Goal: Task Accomplishment & Management: Manage account settings

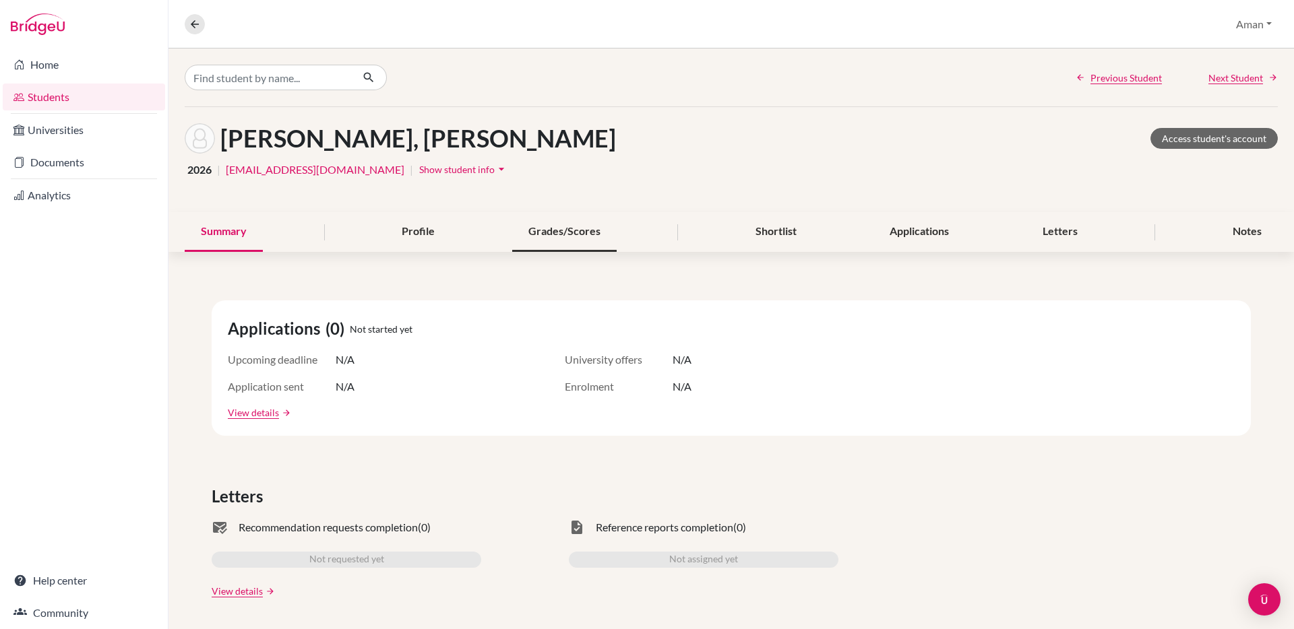
click at [552, 238] on div "Grades/Scores" at bounding box center [564, 232] width 104 height 40
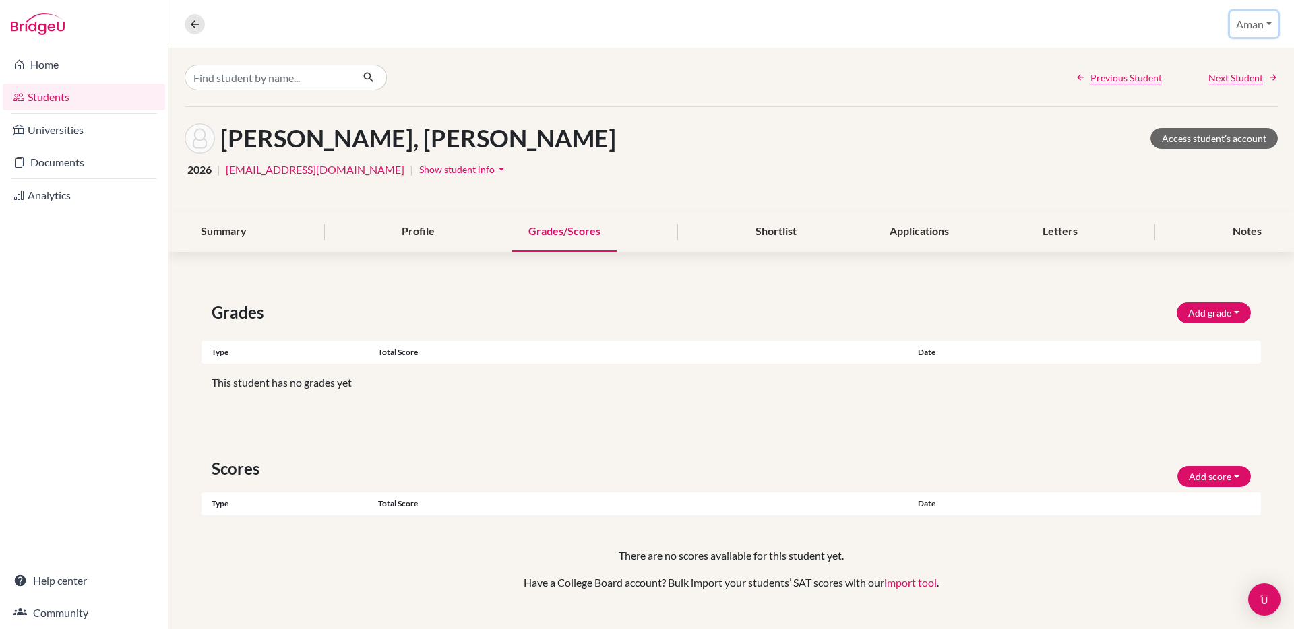
click at [1266, 28] on button "Aman" at bounding box center [1254, 24] width 48 height 26
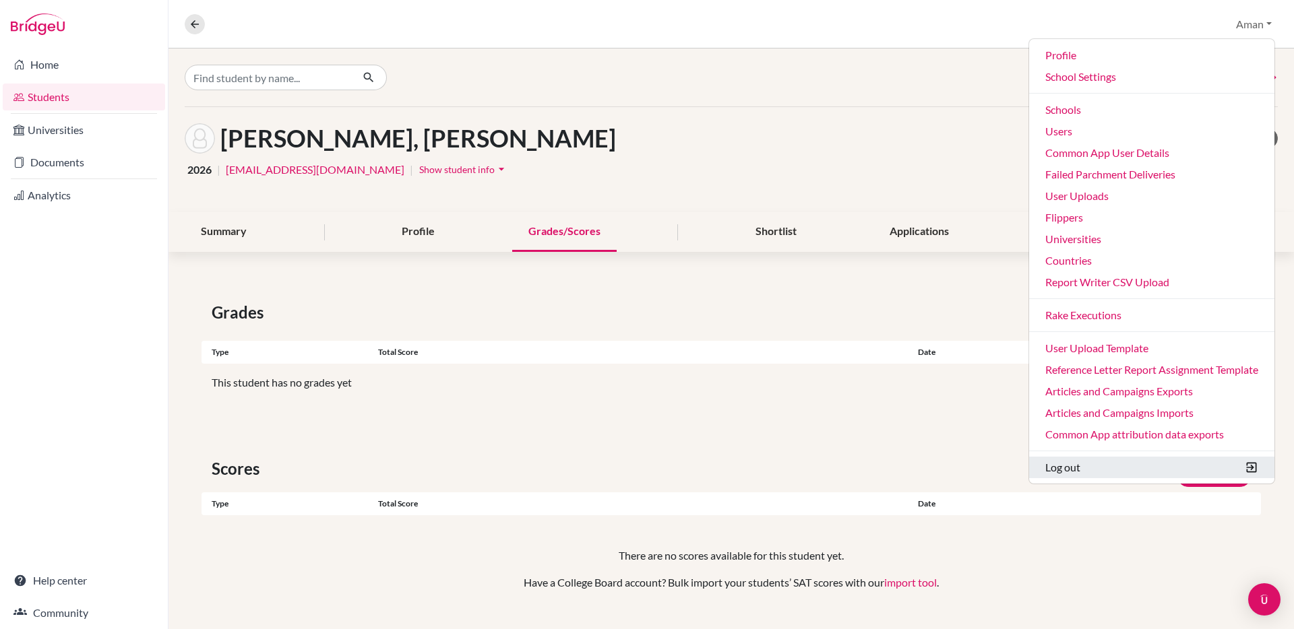
click at [1046, 464] on button "Log out" at bounding box center [1151, 468] width 245 height 22
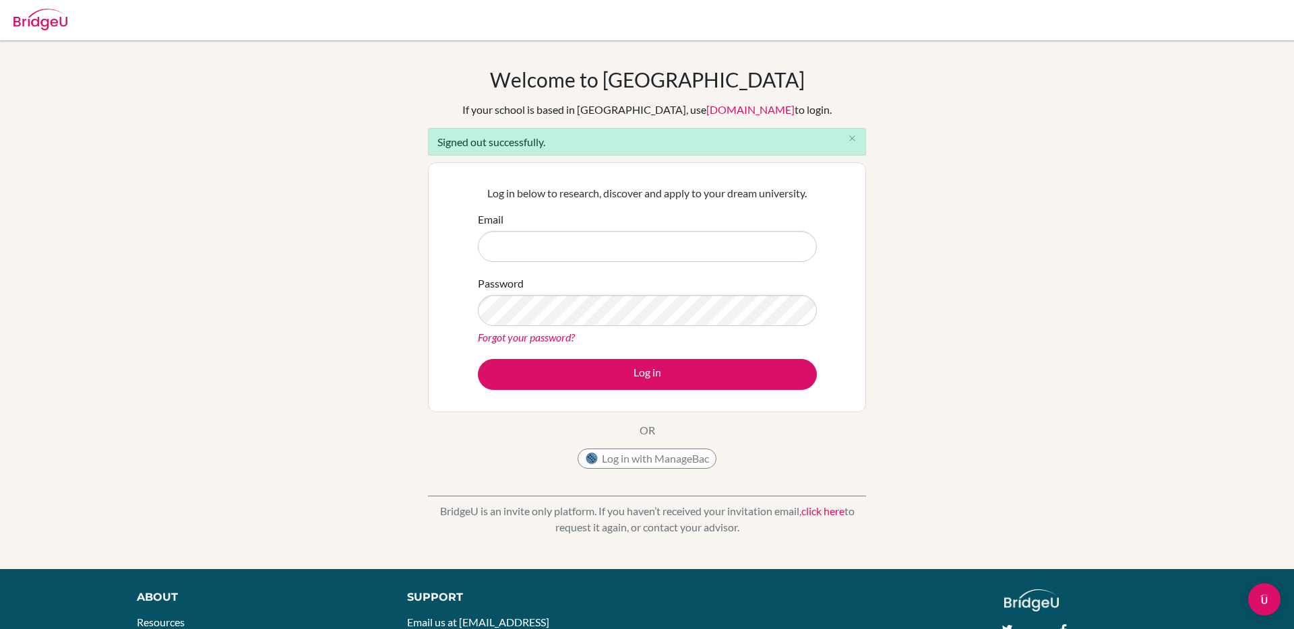
click at [573, 250] on input "Email" at bounding box center [647, 246] width 339 height 31
click at [600, 184] on div "Log in below to research, discover and apply to your dream university. Email Pa…" at bounding box center [647, 288] width 356 height 222
click at [570, 243] on input "Email" at bounding box center [647, 246] width 339 height 31
type input "aman.tank@bridge-u.com"
click at [478, 359] on button "Log in" at bounding box center [647, 374] width 339 height 31
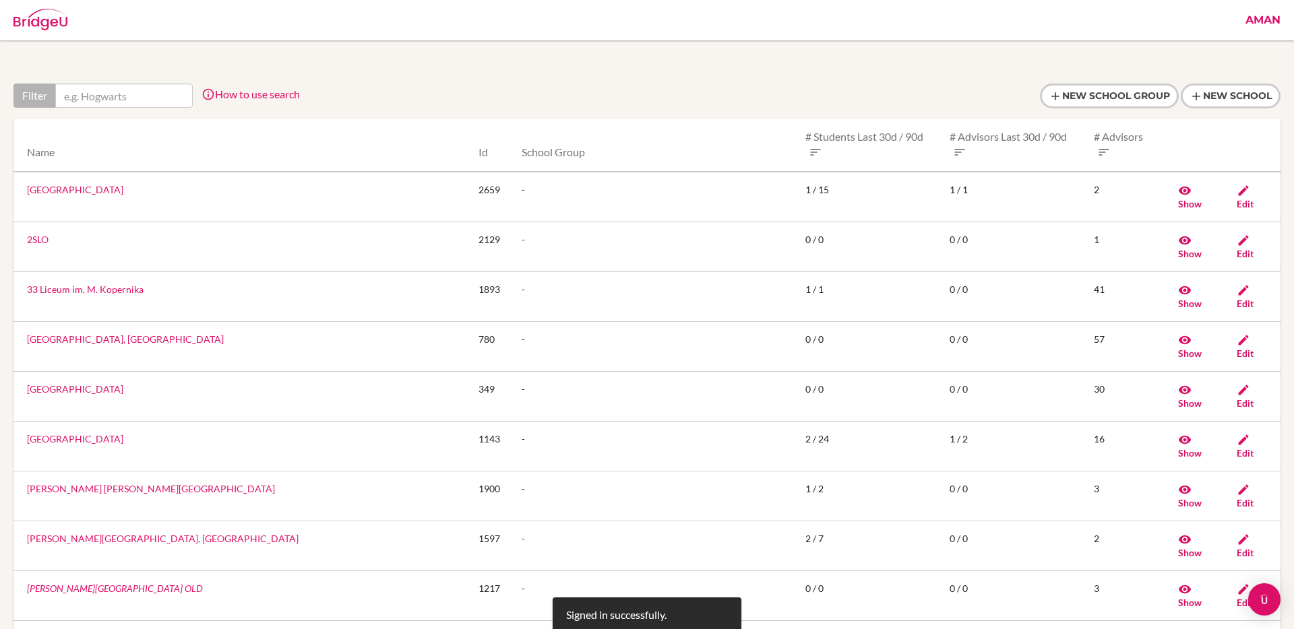
click at [1262, 31] on link "Aman" at bounding box center [1262, 20] width 49 height 40
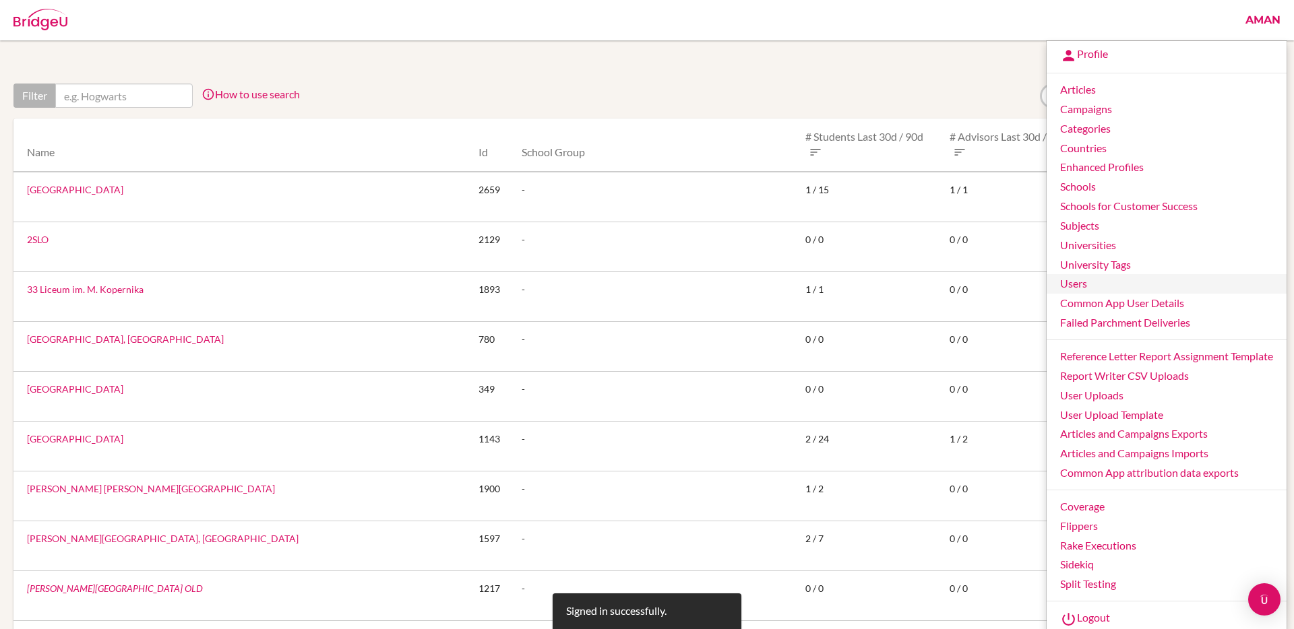
click at [1083, 283] on link "Users" at bounding box center [1166, 284] width 240 height 20
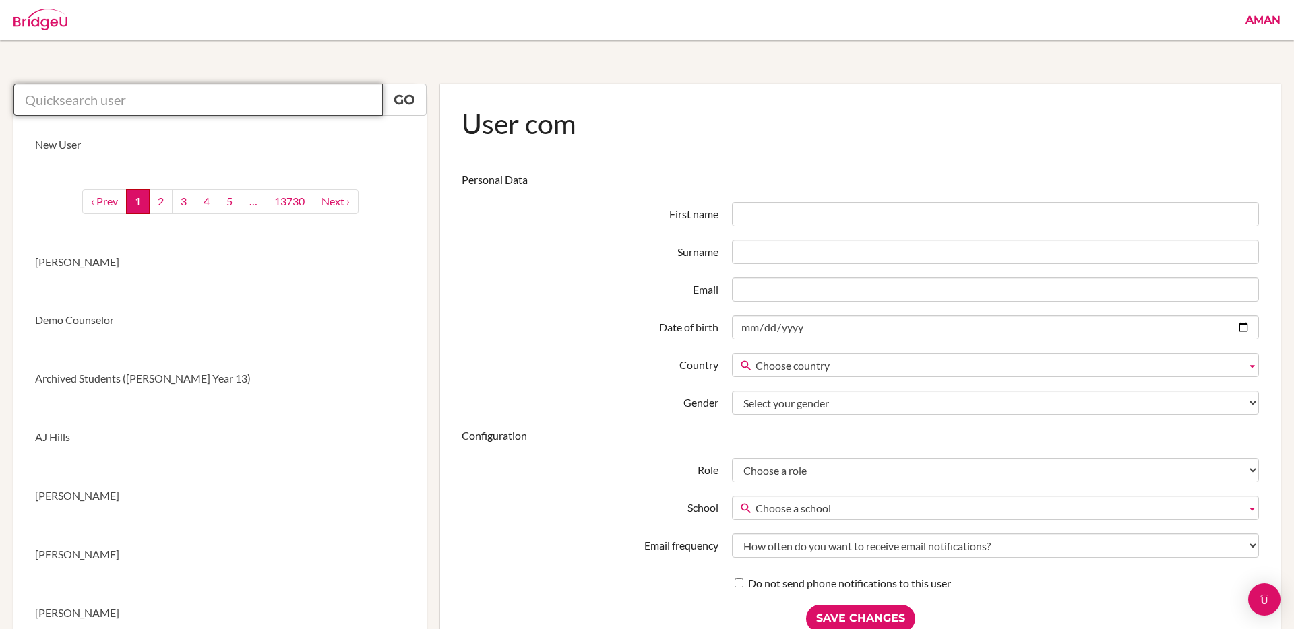
click at [273, 94] on input "text" at bounding box center [197, 100] width 369 height 32
type input "s"
